Goal: Task Accomplishment & Management: Use online tool/utility

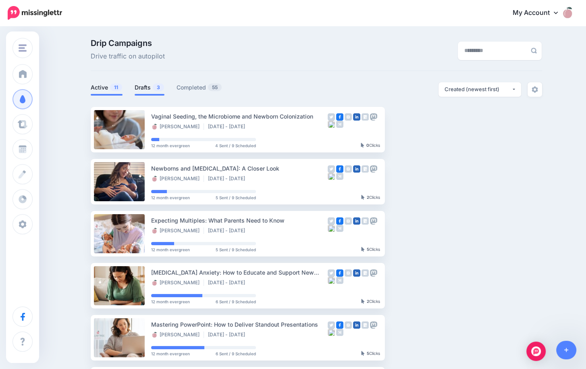
click at [147, 85] on link "Drafts 3" at bounding box center [150, 88] width 30 height 10
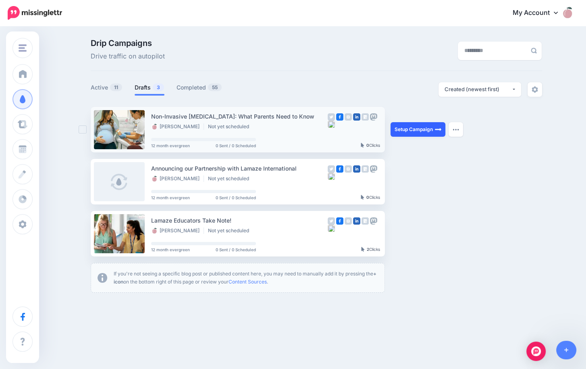
click at [411, 131] on link "Setup Campaign" at bounding box center [418, 129] width 55 height 15
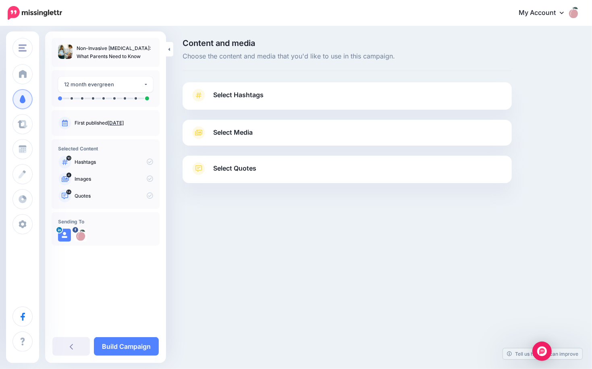
click at [232, 96] on span "Select Hashtags" at bounding box center [238, 95] width 50 height 11
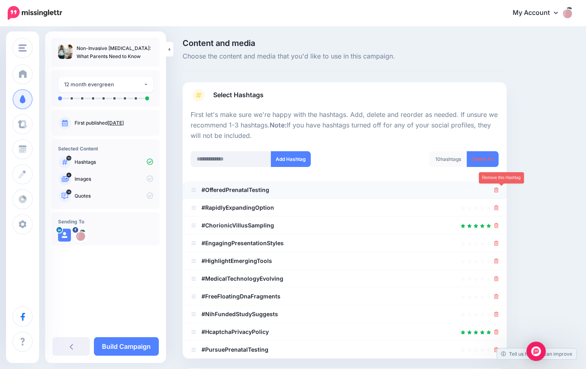
click at [499, 187] on icon at bounding box center [496, 189] width 4 height 5
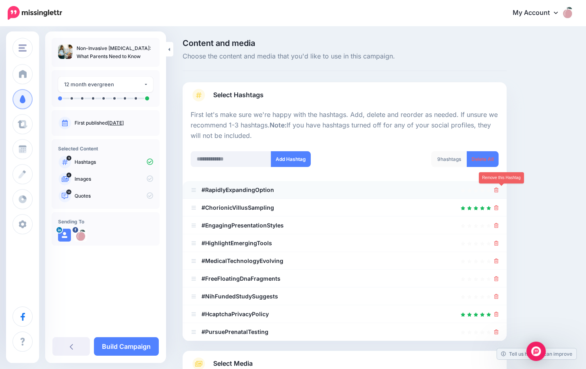
click at [499, 190] on icon at bounding box center [496, 189] width 4 height 5
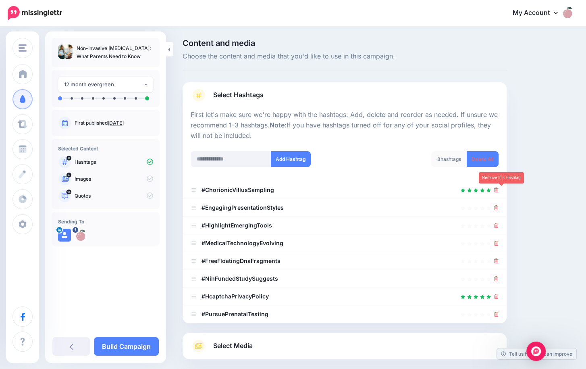
click at [499, 190] on icon at bounding box center [496, 189] width 4 height 5
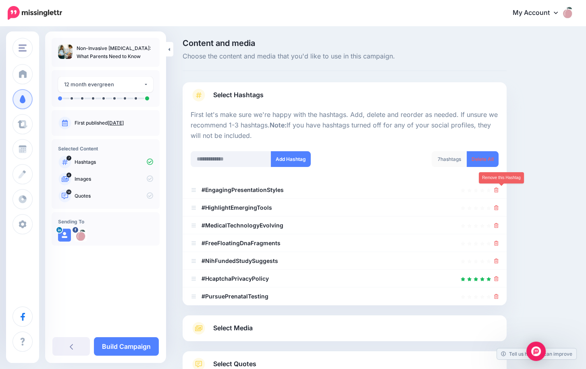
click at [499, 190] on icon at bounding box center [496, 189] width 4 height 5
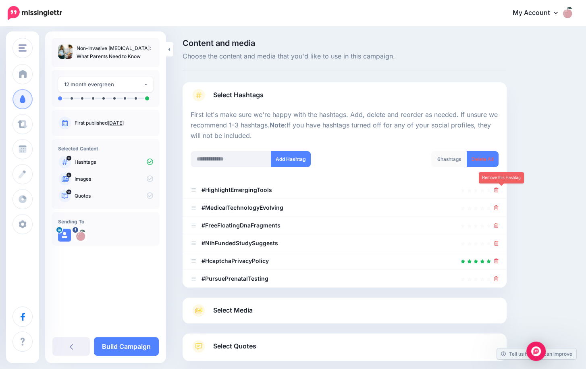
click at [499, 190] on icon at bounding box center [496, 189] width 4 height 5
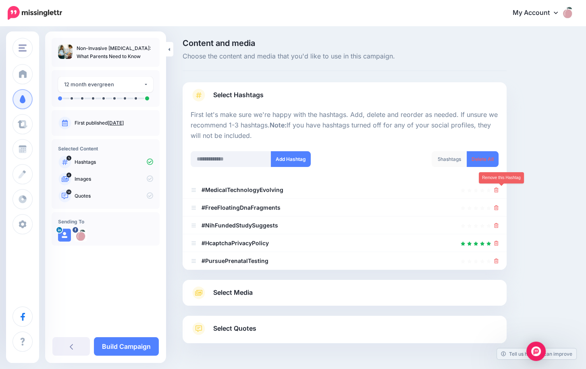
click at [499, 190] on icon at bounding box center [496, 189] width 4 height 5
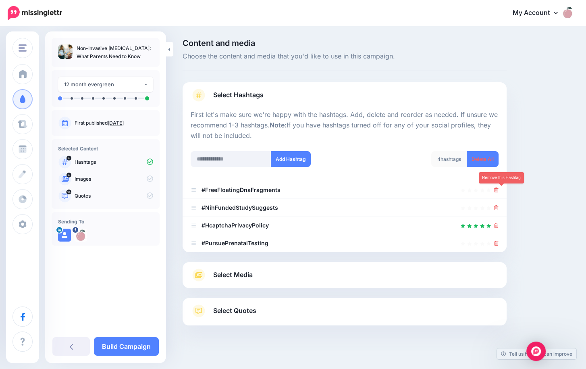
click at [499, 190] on icon at bounding box center [496, 189] width 4 height 5
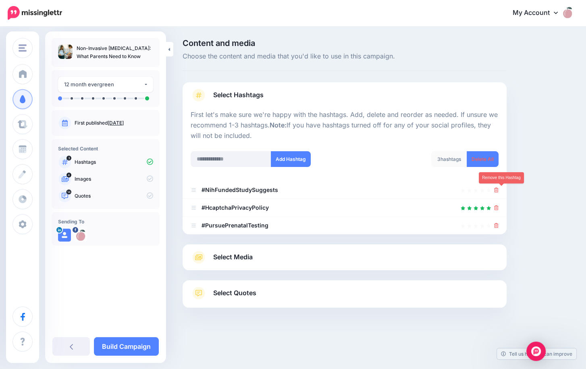
click at [499, 190] on icon at bounding box center [496, 189] width 4 height 5
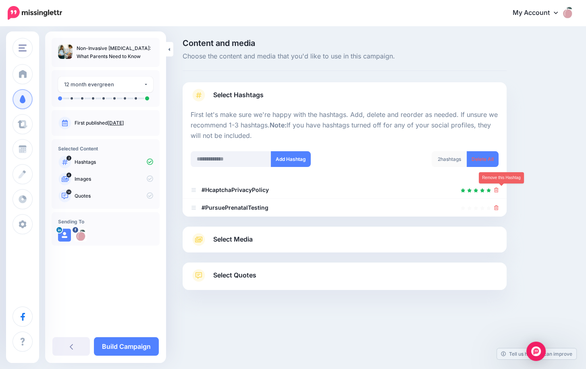
click at [499, 190] on icon at bounding box center [496, 189] width 4 height 5
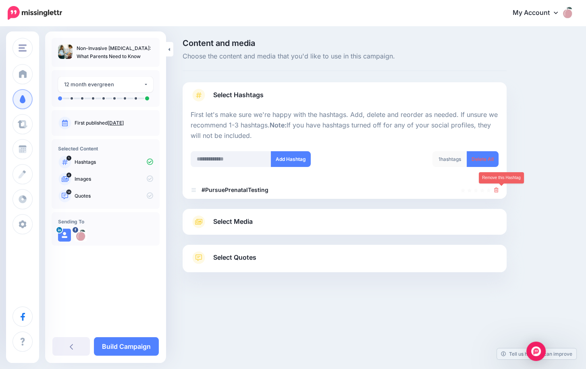
click at [499, 190] on icon at bounding box center [496, 189] width 4 height 5
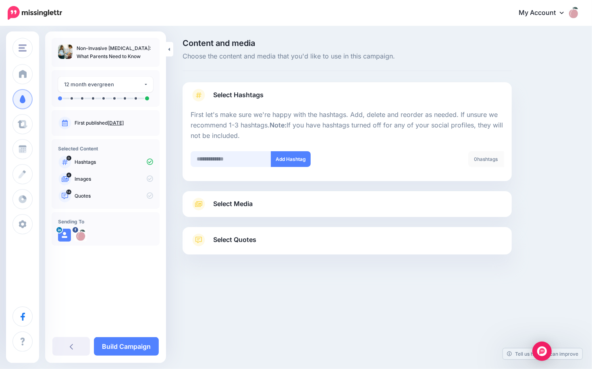
click at [246, 162] on input "text" at bounding box center [231, 159] width 81 height 16
type input "**********"
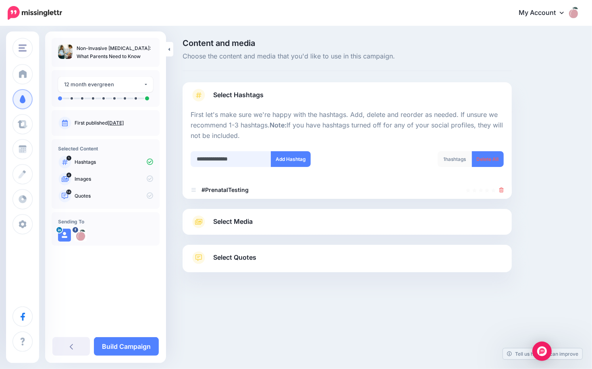
type input "**********"
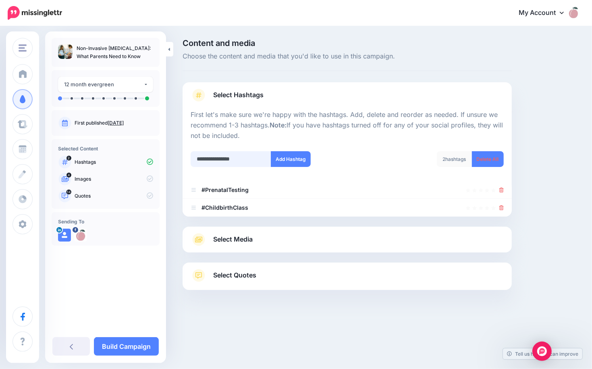
type input "**********"
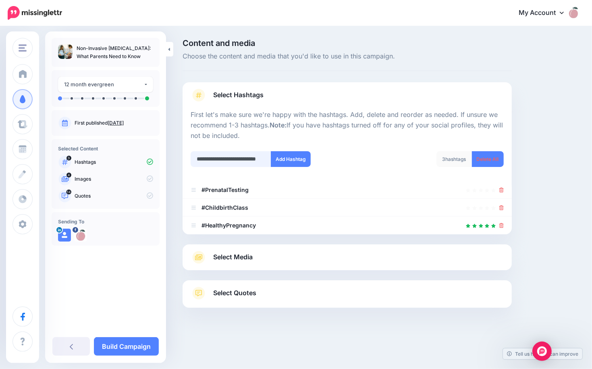
scroll to position [0, 16]
type input "**********"
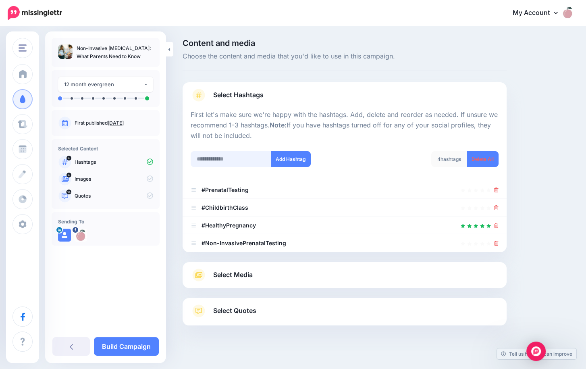
scroll to position [8, 0]
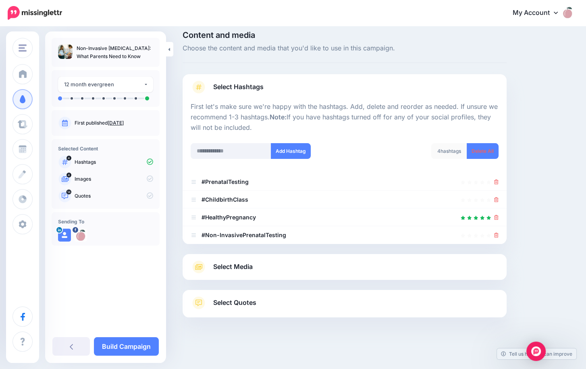
click at [268, 263] on link "Select Media" at bounding box center [345, 266] width 308 height 13
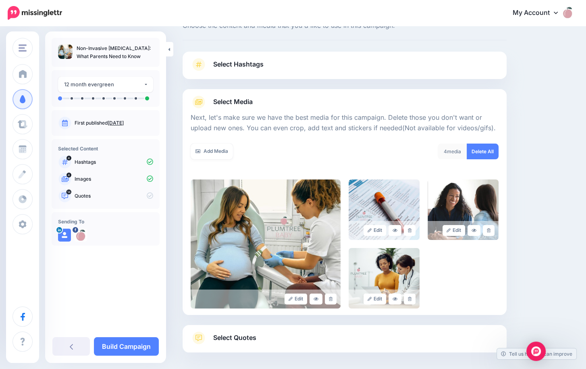
scroll to position [48, 0]
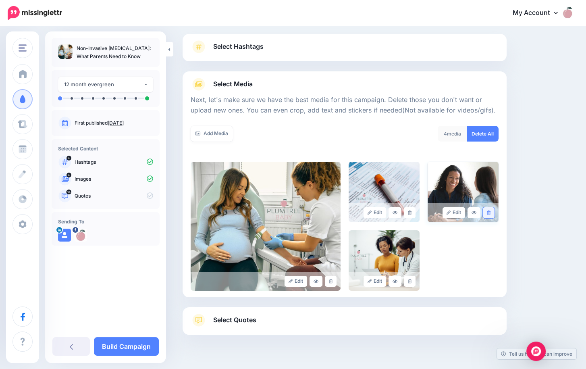
click at [491, 211] on icon at bounding box center [489, 212] width 4 height 4
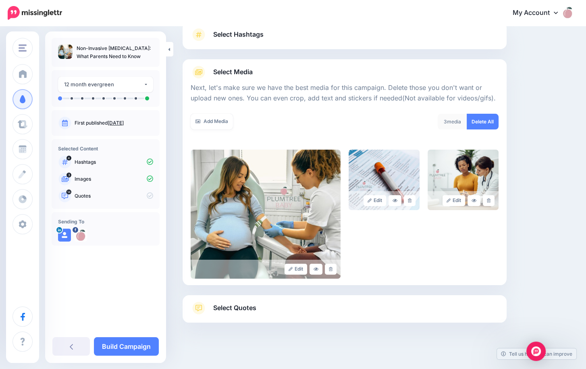
scroll to position [66, 0]
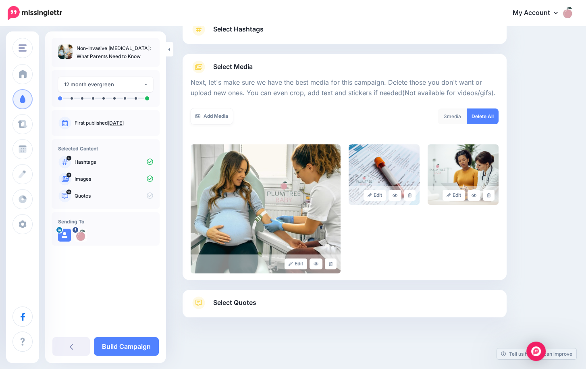
click at [227, 305] on span "Select Quotes" at bounding box center [234, 302] width 43 height 11
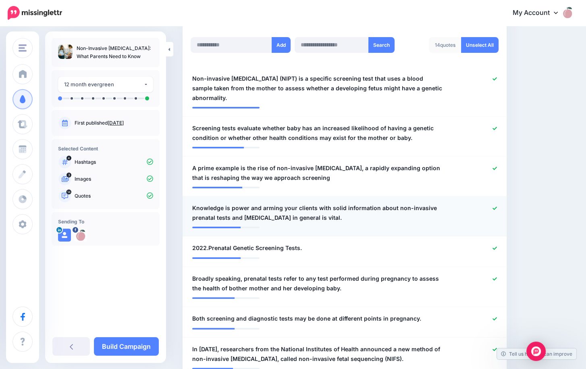
scroll to position [227, 0]
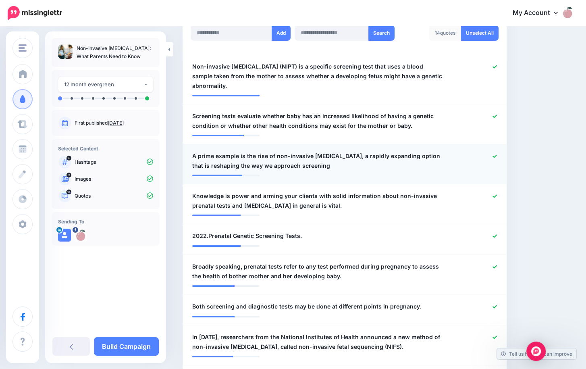
click at [497, 154] on icon at bounding box center [495, 156] width 4 height 4
click at [497, 231] on div at bounding box center [476, 236] width 53 height 10
click at [497, 235] on icon at bounding box center [495, 235] width 4 height 3
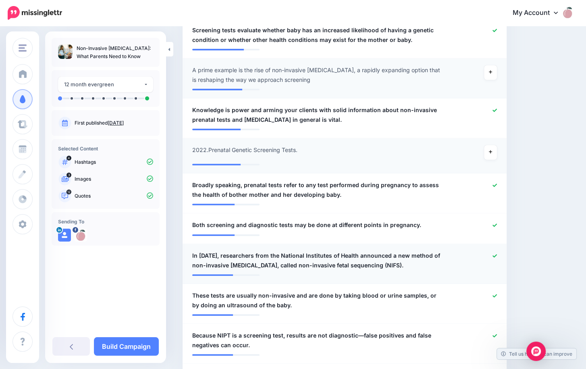
scroll to position [348, 0]
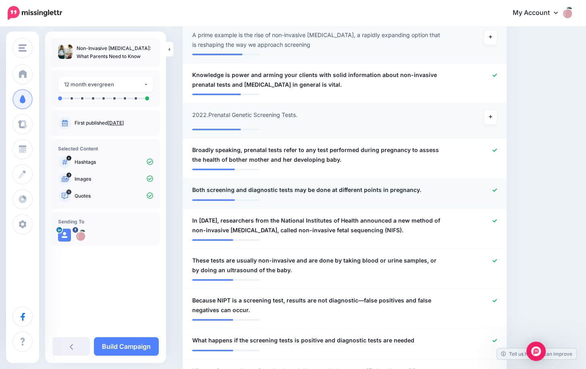
click at [497, 188] on icon at bounding box center [495, 190] width 4 height 4
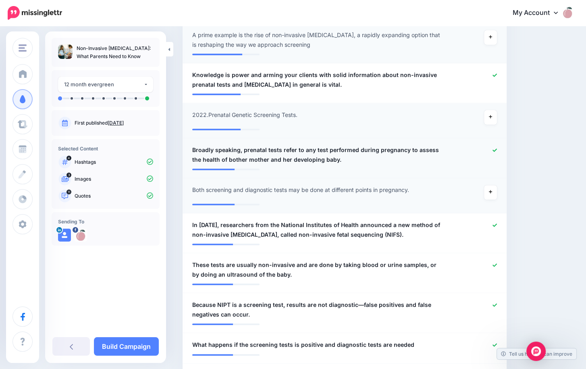
click at [497, 148] on icon at bounding box center [495, 150] width 4 height 4
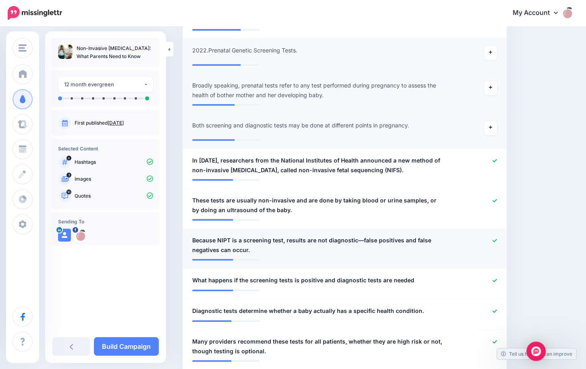
scroll to position [429, 0]
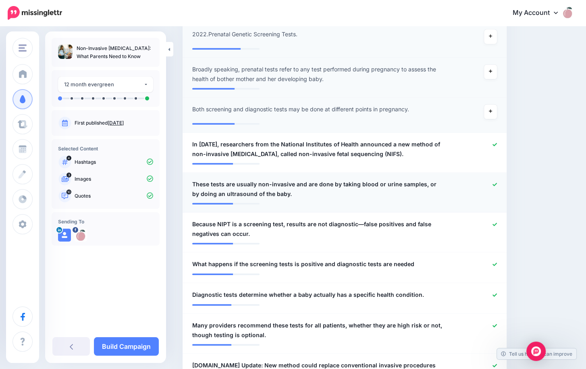
click at [497, 183] on icon at bounding box center [495, 184] width 4 height 3
click at [497, 222] on icon at bounding box center [495, 224] width 4 height 4
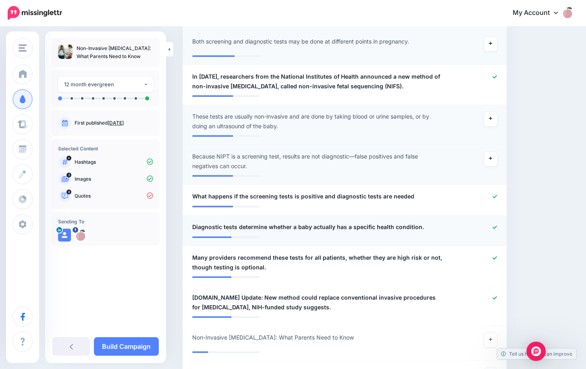
scroll to position [509, 0]
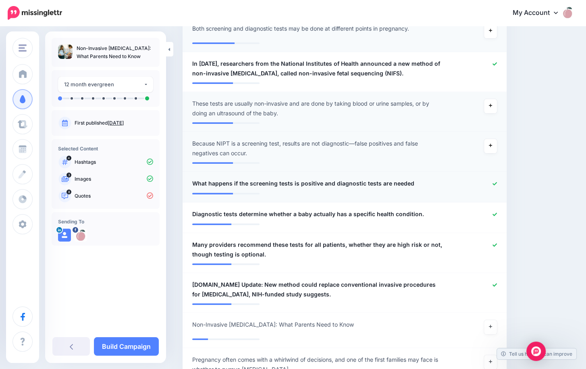
click at [497, 182] on icon at bounding box center [495, 183] width 4 height 4
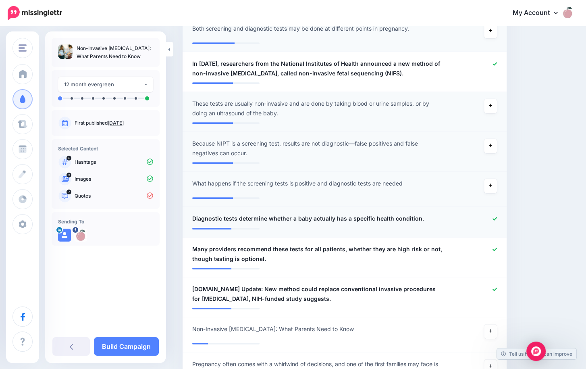
click at [497, 217] on icon at bounding box center [495, 218] width 4 height 3
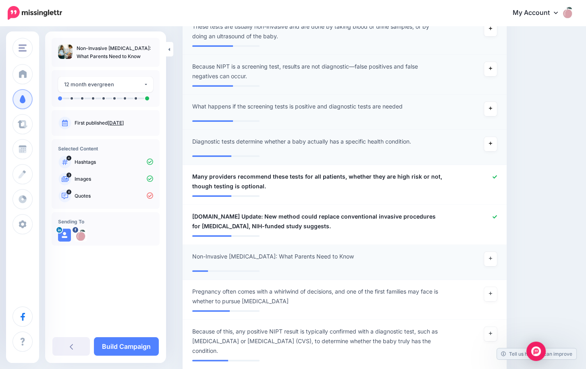
scroll to position [590, 0]
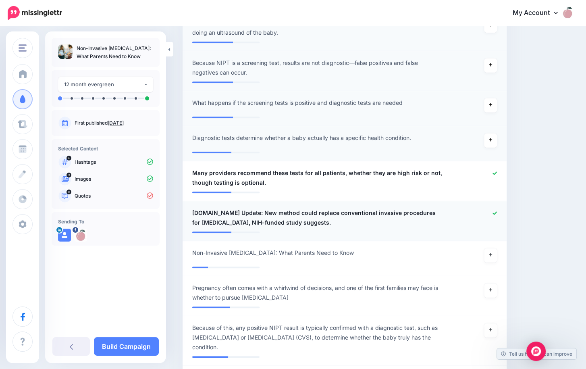
click at [497, 212] on icon at bounding box center [495, 213] width 4 height 4
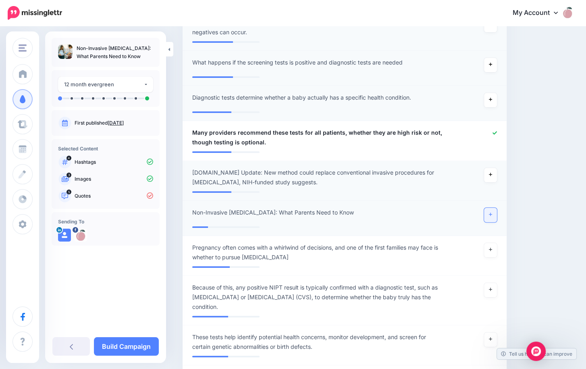
click at [492, 215] on icon at bounding box center [490, 214] width 3 height 4
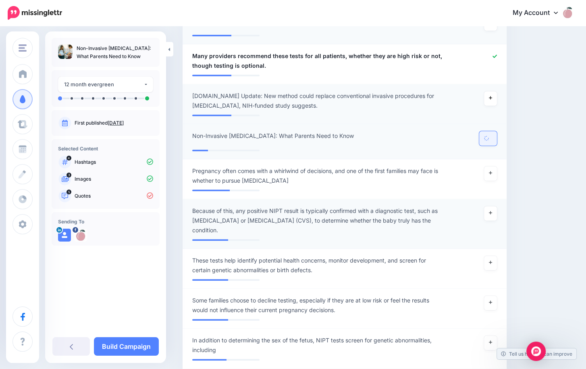
scroll to position [711, 0]
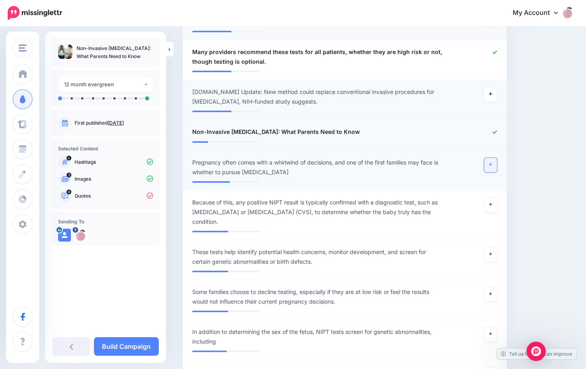
click at [492, 165] on icon at bounding box center [490, 164] width 3 height 4
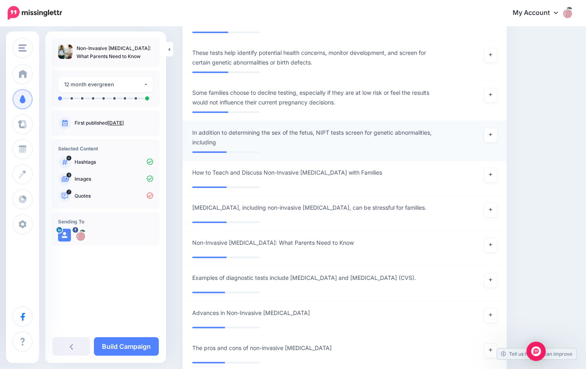
scroll to position [912, 0]
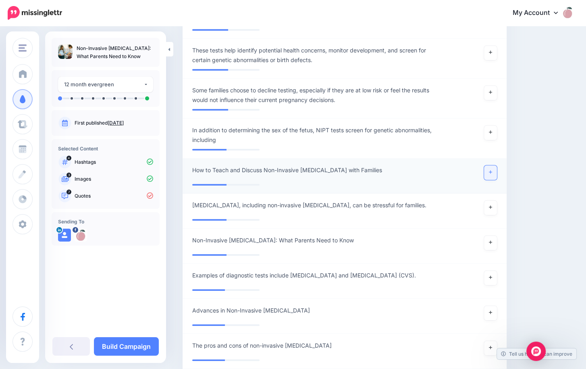
click at [492, 170] on link at bounding box center [490, 172] width 13 height 15
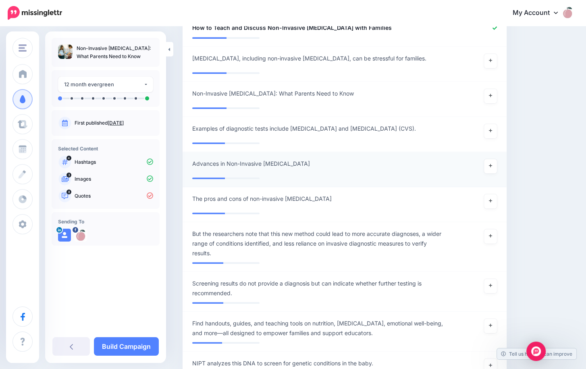
scroll to position [1074, 0]
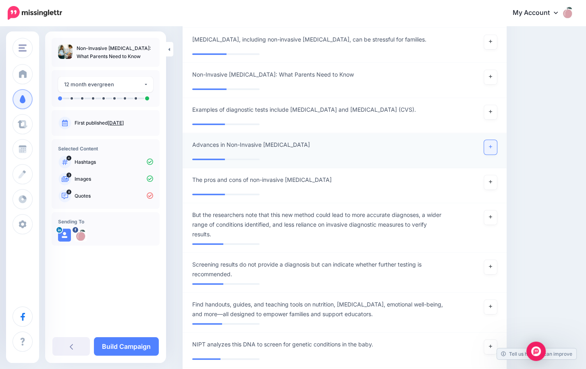
click at [492, 144] on icon at bounding box center [490, 146] width 3 height 4
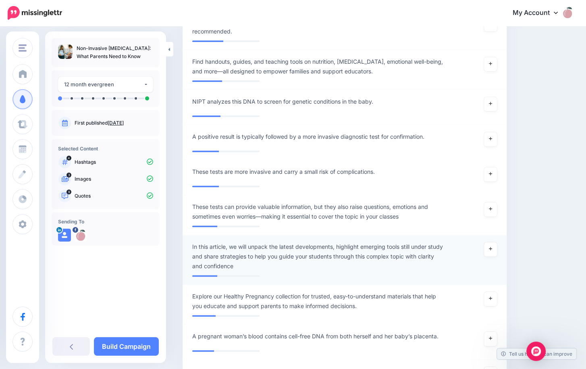
scroll to position [1316, 0]
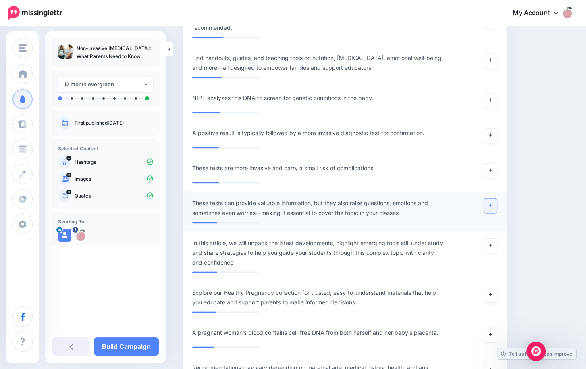
click at [497, 204] on link at bounding box center [490, 205] width 13 height 15
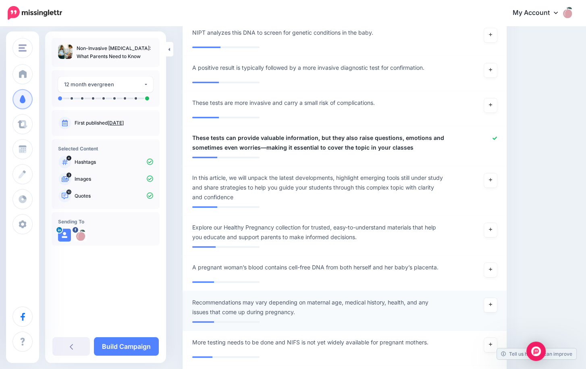
scroll to position [1396, 0]
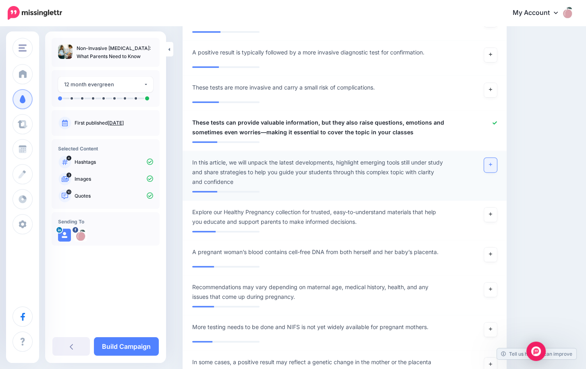
click at [497, 165] on link at bounding box center [490, 165] width 13 height 15
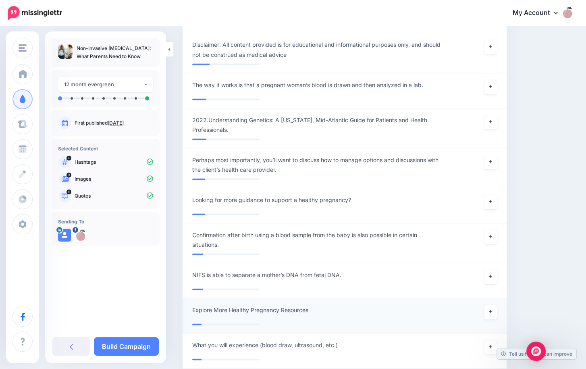
scroll to position [1880, 0]
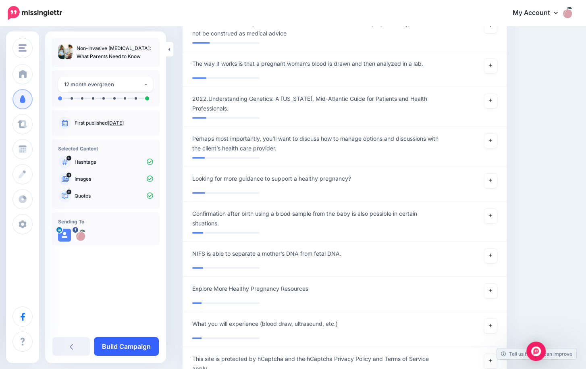
click at [125, 348] on link "Build Campaign" at bounding box center [126, 346] width 65 height 19
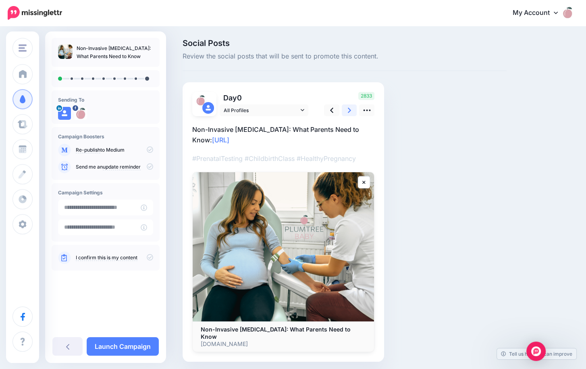
click at [348, 108] on icon at bounding box center [349, 110] width 3 height 5
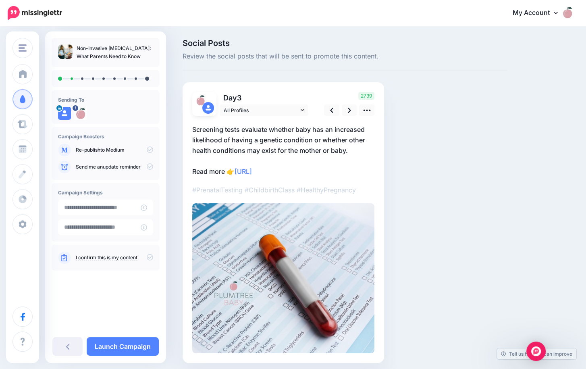
click at [207, 129] on p "Screening tests evaluate whether baby has an increased likelihood of having a g…" at bounding box center [283, 150] width 182 height 52
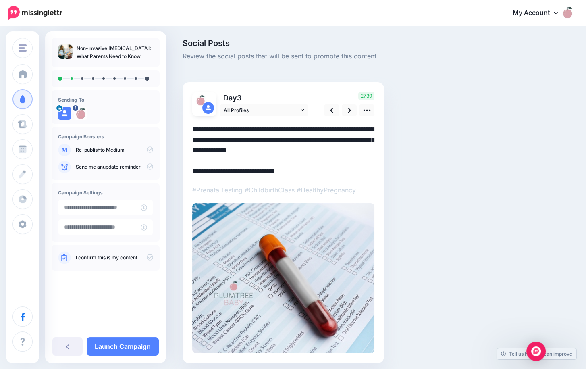
click at [363, 151] on textarea "**********" at bounding box center [283, 150] width 182 height 52
click at [198, 169] on textarea "**********" at bounding box center [283, 150] width 182 height 52
click at [350, 110] on icon at bounding box center [349, 110] width 3 height 5
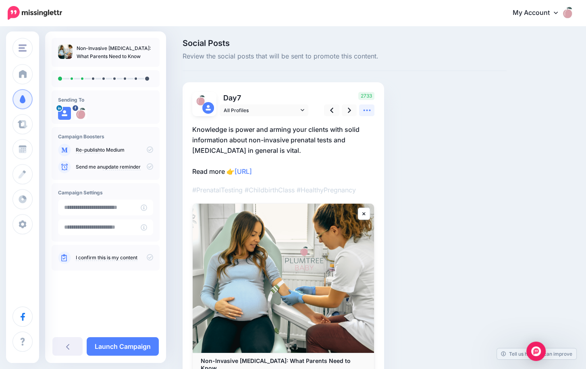
click at [367, 108] on icon at bounding box center [367, 110] width 8 height 8
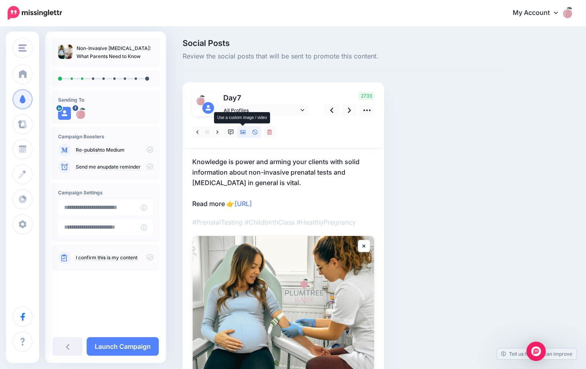
click at [242, 131] on icon at bounding box center [243, 132] width 6 height 4
click at [288, 132] on icon at bounding box center [289, 132] width 2 height 6
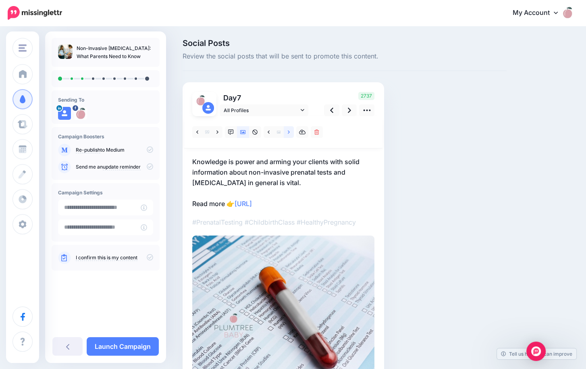
click at [288, 132] on icon at bounding box center [289, 132] width 2 height 6
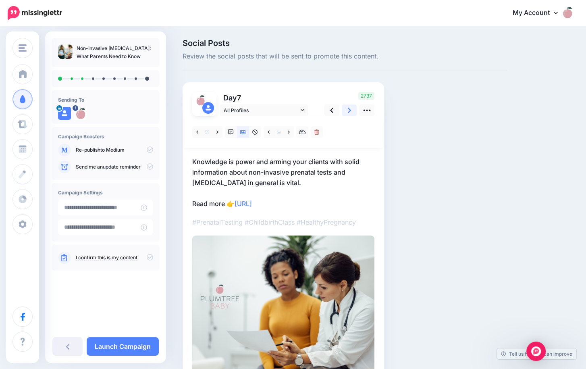
click at [349, 109] on icon at bounding box center [349, 110] width 3 height 5
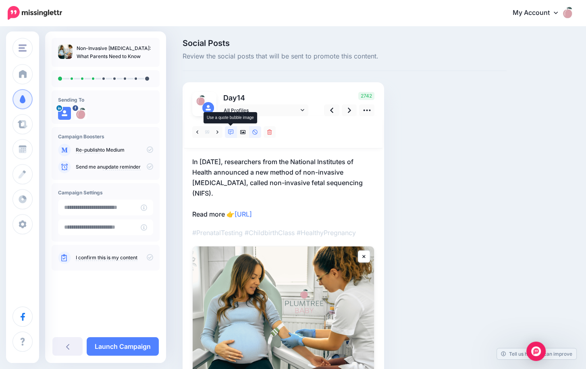
click at [232, 131] on icon at bounding box center [231, 132] width 6 height 6
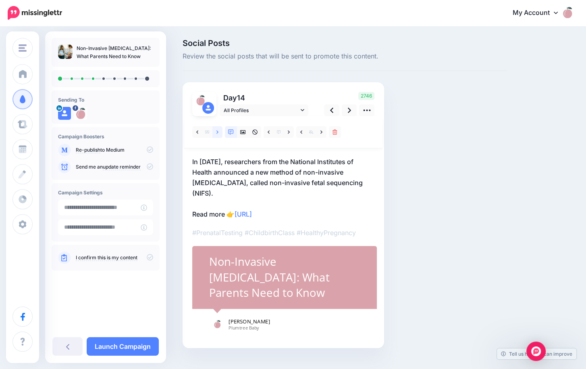
click at [217, 131] on icon at bounding box center [218, 131] width 2 height 3
click at [332, 110] on icon at bounding box center [331, 110] width 3 height 5
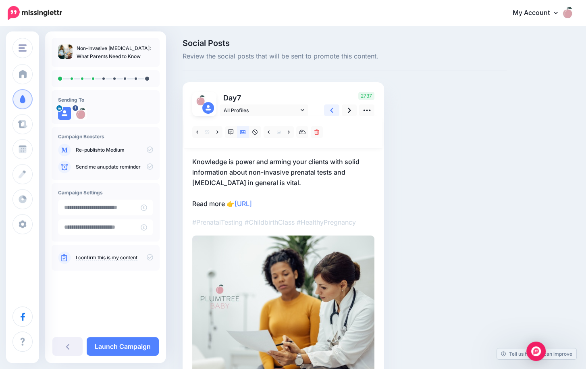
click at [332, 110] on icon at bounding box center [331, 110] width 3 height 5
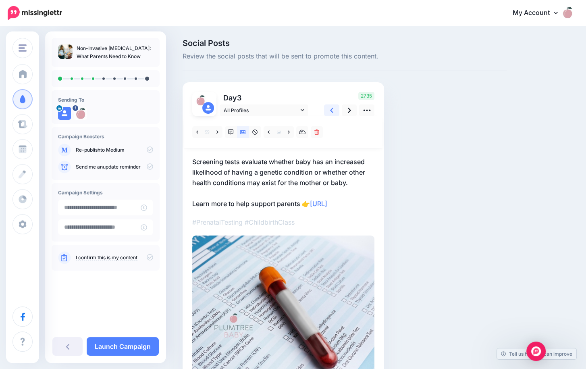
click at [332, 110] on icon at bounding box center [331, 110] width 3 height 5
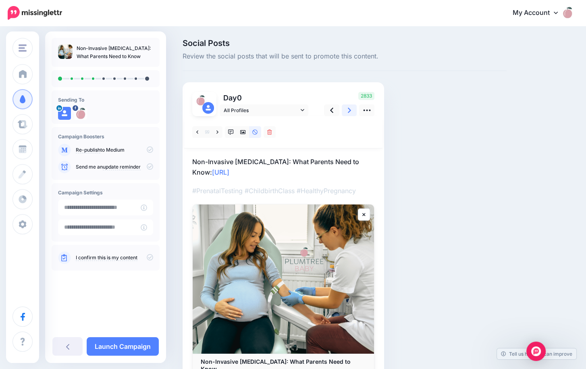
click at [348, 111] on icon at bounding box center [349, 110] width 3 height 8
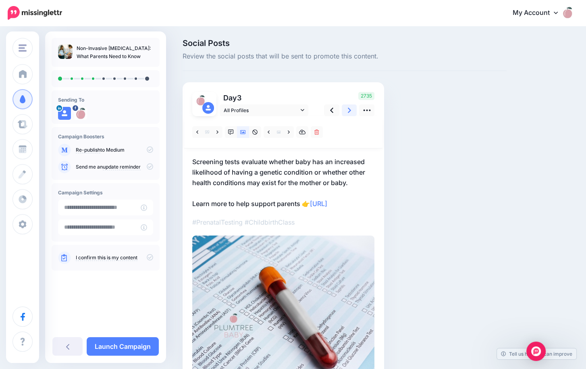
click at [348, 111] on icon at bounding box center [349, 110] width 3 height 8
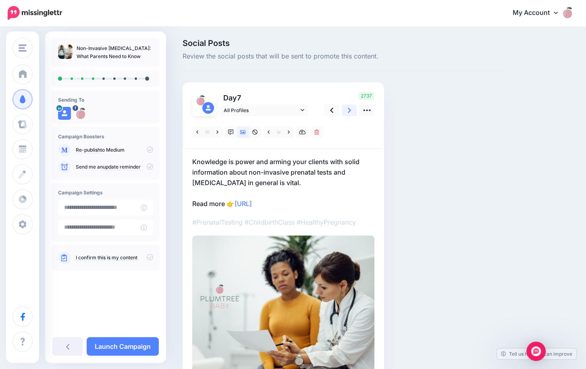
click at [348, 111] on icon at bounding box center [349, 110] width 3 height 8
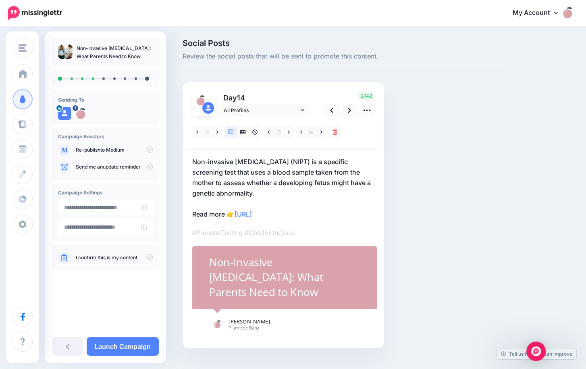
click at [272, 192] on p "Non-invasive prenatal testing (NIPT) is a specific screening test that uses a b…" at bounding box center [283, 187] width 182 height 63
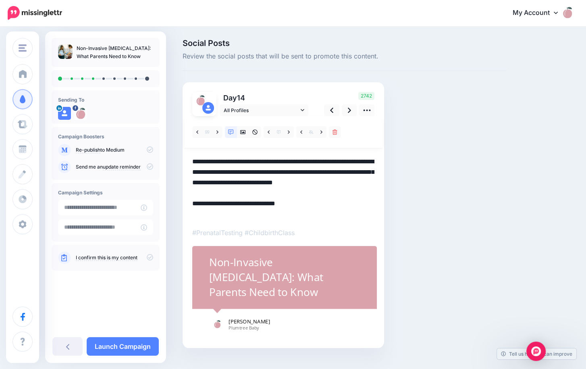
click at [265, 194] on textarea "**********" at bounding box center [283, 187] width 182 height 63
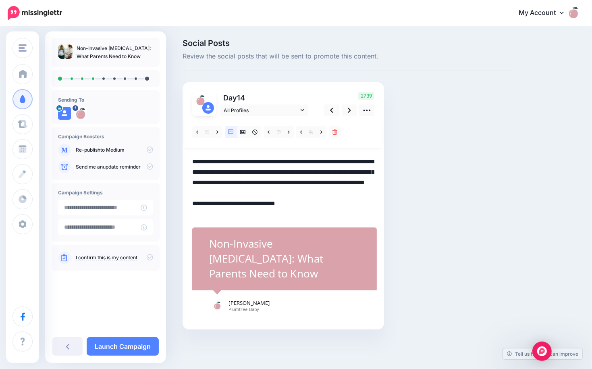
drag, startPoint x: 226, startPoint y: 213, endPoint x: 185, endPoint y: 213, distance: 40.7
click at [185, 213] on div "Day 14 All Profiles" at bounding box center [284, 205] width 202 height 247
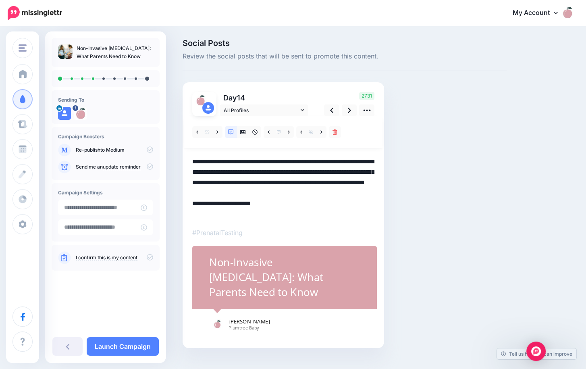
click at [368, 192] on textarea "**********" at bounding box center [283, 187] width 182 height 63
click at [350, 110] on icon at bounding box center [349, 110] width 3 height 5
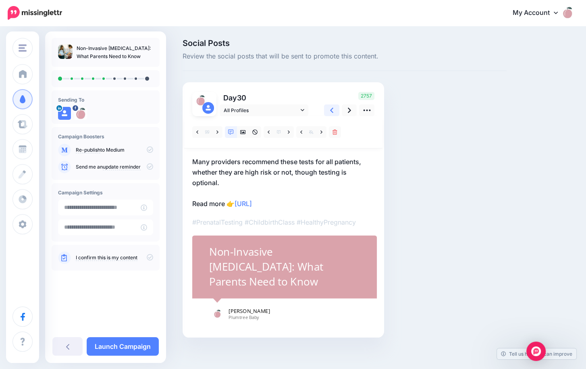
click at [330, 107] on icon at bounding box center [331, 110] width 3 height 8
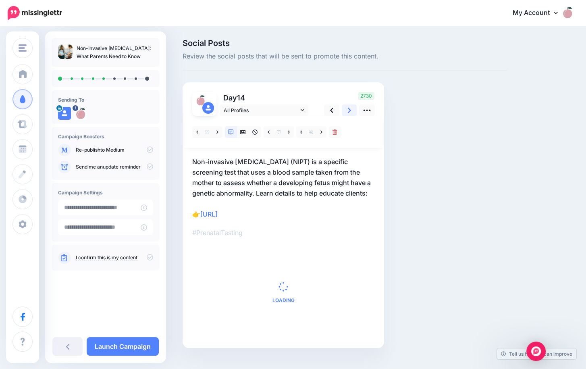
click at [351, 109] on icon at bounding box center [349, 110] width 3 height 8
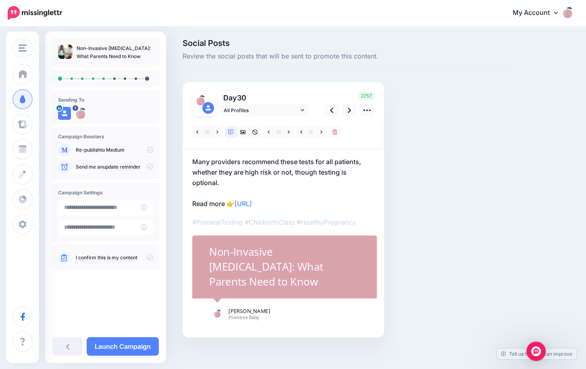
click at [291, 161] on p "Many providers recommend these tests for all patients, whether they are high ri…" at bounding box center [283, 182] width 182 height 52
click at [0, 0] on textarea "**********" at bounding box center [0, 0] width 0 height 0
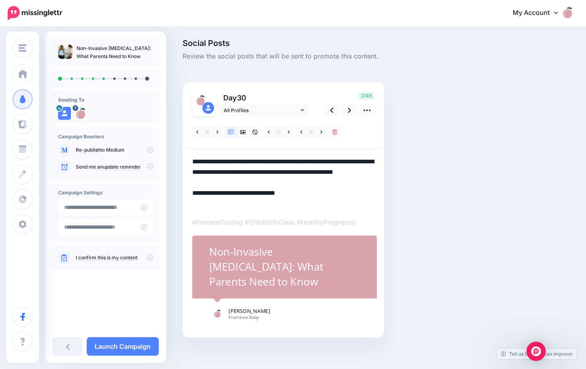
click at [263, 183] on textarea "**********" at bounding box center [283, 182] width 182 height 52
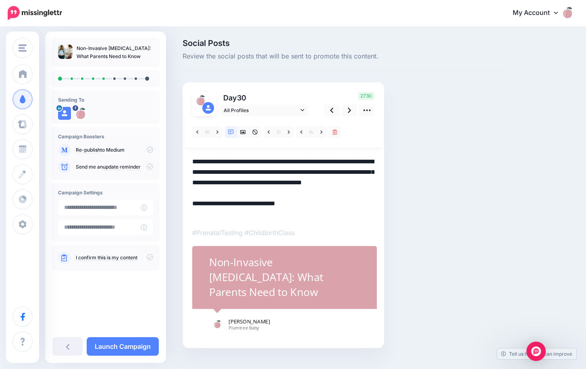
drag, startPoint x: 293, startPoint y: 182, endPoint x: 344, endPoint y: 181, distance: 51.2
click at [344, 181] on textarea "**********" at bounding box center [283, 187] width 182 height 63
click at [252, 183] on textarea "**********" at bounding box center [283, 187] width 182 height 63
click at [313, 182] on textarea "**********" at bounding box center [283, 187] width 182 height 63
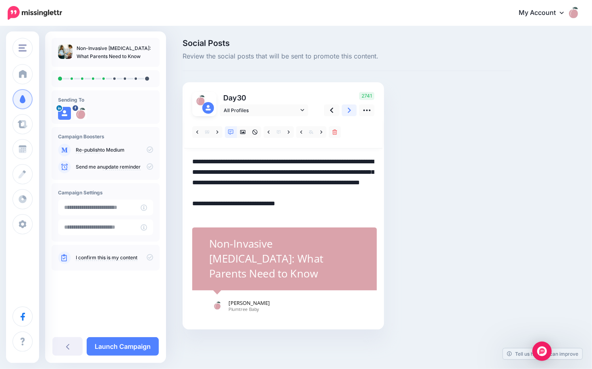
click at [347, 110] on link at bounding box center [349, 110] width 15 height 12
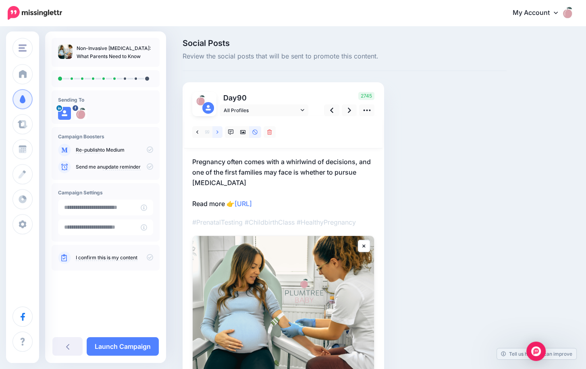
click at [218, 131] on icon at bounding box center [218, 132] width 2 height 6
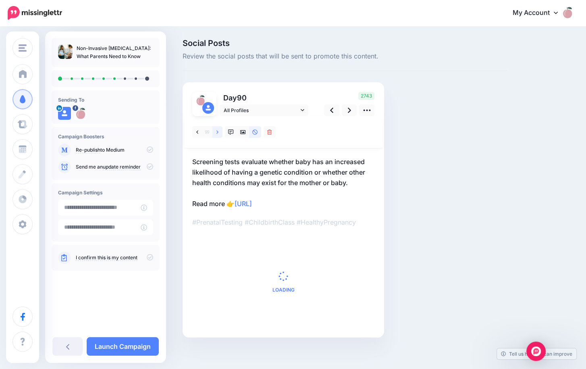
click at [218, 131] on icon at bounding box center [218, 132] width 2 height 6
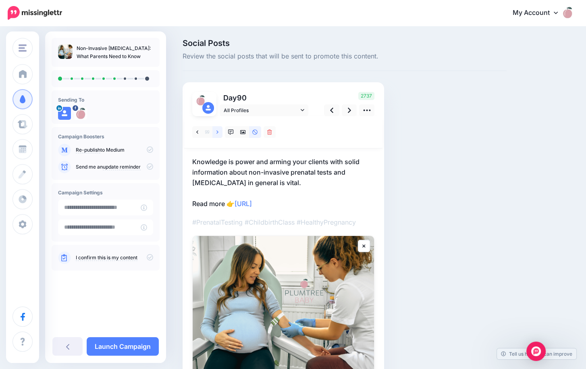
click at [218, 131] on icon at bounding box center [218, 132] width 2 height 6
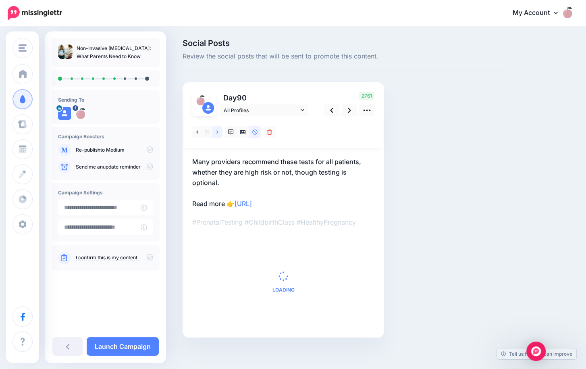
click at [218, 131] on icon at bounding box center [218, 132] width 2 height 6
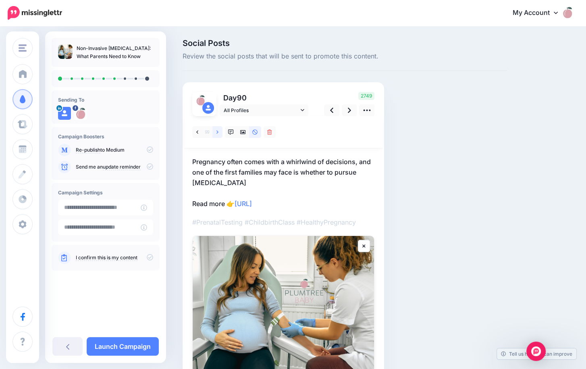
click at [218, 131] on icon at bounding box center [218, 132] width 2 height 6
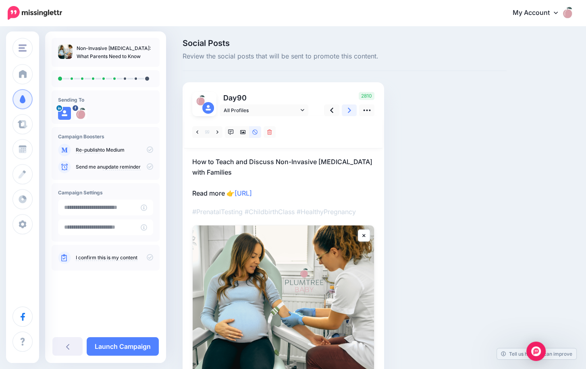
click at [350, 109] on icon at bounding box center [349, 110] width 3 height 5
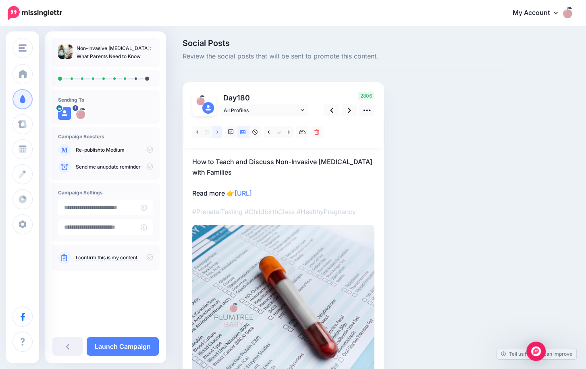
click at [218, 130] on icon at bounding box center [218, 132] width 2 height 6
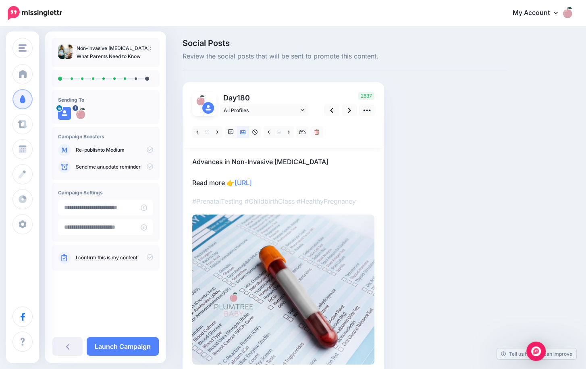
click at [331, 159] on p "Advances in Non-Invasive Prenatal Testing Read more 👉 https://lttr.ai/AjlOx" at bounding box center [283, 171] width 182 height 31
click at [330, 159] on textarea "**********" at bounding box center [283, 171] width 182 height 31
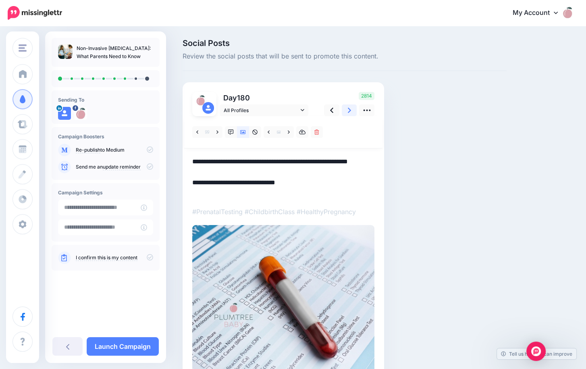
click at [349, 110] on icon at bounding box center [349, 110] width 3 height 8
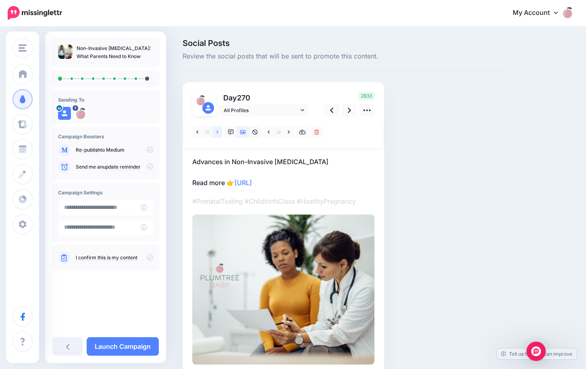
click at [217, 131] on icon at bounding box center [218, 131] width 2 height 3
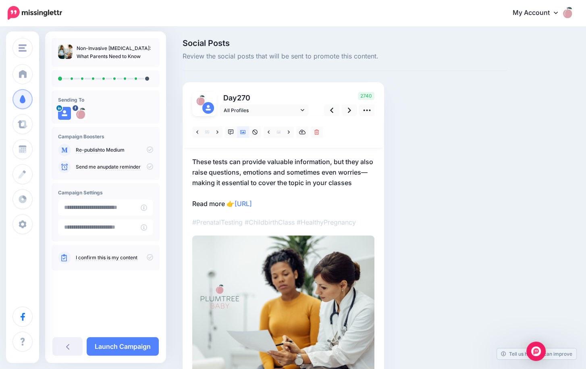
click at [203, 159] on p "These tests can provide valuable information, but they also raise questions, em…" at bounding box center [283, 182] width 182 height 52
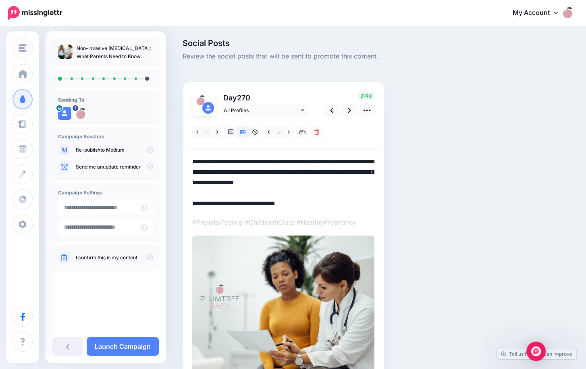
click at [203, 159] on textarea "**********" at bounding box center [283, 182] width 182 height 52
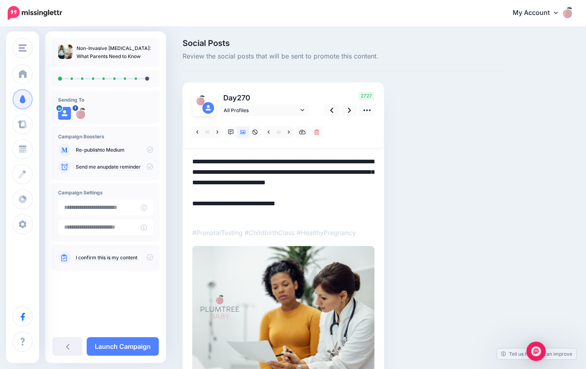
click at [219, 160] on textarea "**********" at bounding box center [283, 187] width 182 height 63
click at [246, 194] on textarea "**********" at bounding box center [283, 187] width 182 height 63
type textarea "**********"
click at [345, 110] on link at bounding box center [349, 110] width 15 height 12
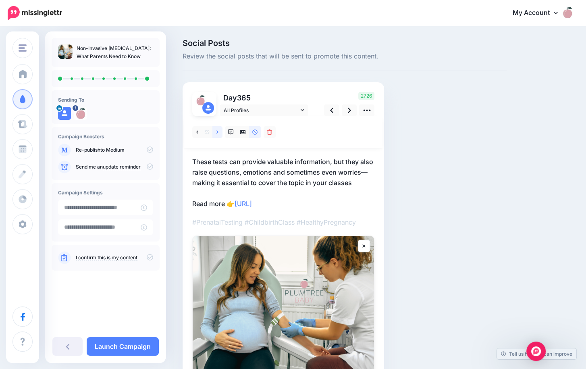
click at [215, 131] on link at bounding box center [217, 132] width 10 height 12
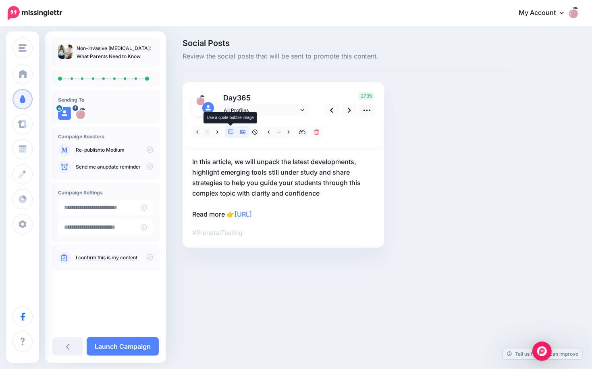
click at [230, 129] on icon at bounding box center [231, 132] width 6 height 6
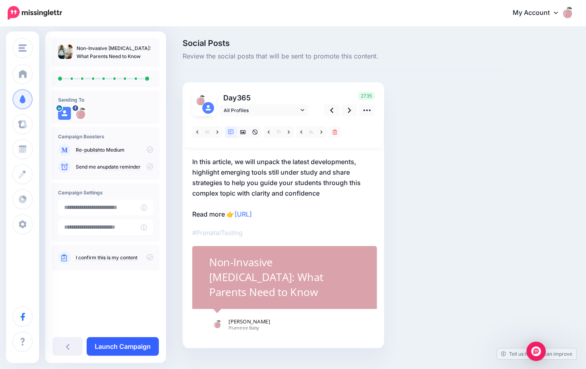
click at [135, 348] on link "Launch Campaign" at bounding box center [123, 346] width 72 height 19
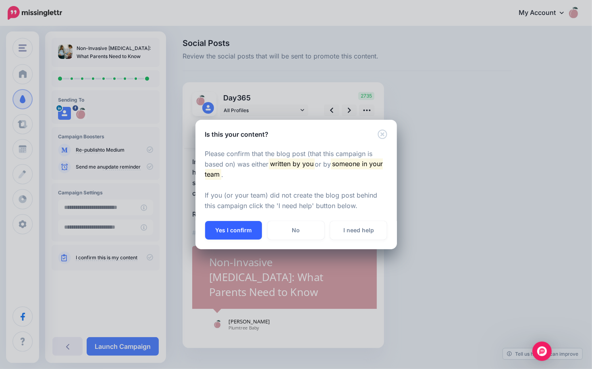
click at [235, 229] on button "Yes I confirm" at bounding box center [233, 230] width 57 height 19
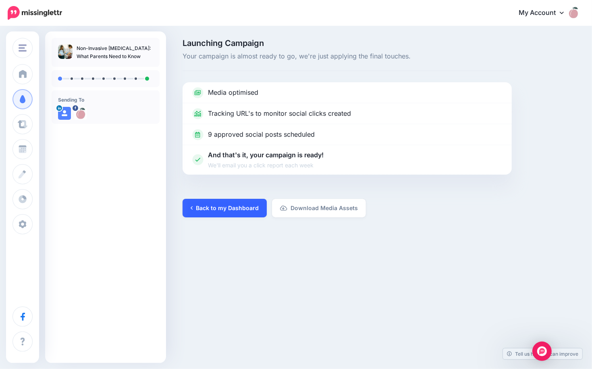
click at [236, 206] on link "Back to my Dashboard" at bounding box center [225, 208] width 84 height 19
